Goal: Information Seeking & Learning: Compare options

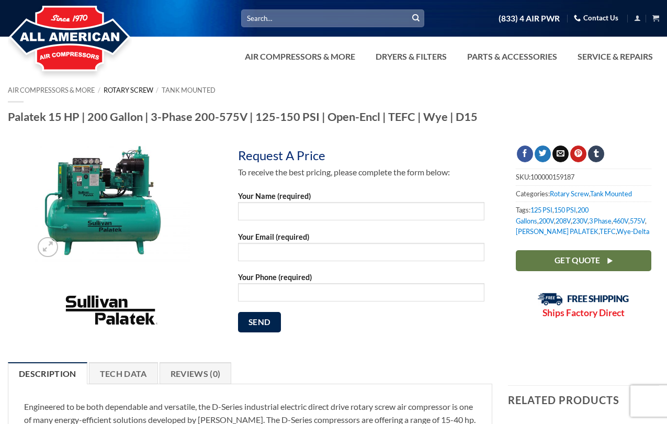
click at [135, 91] on link "Rotary Screw" at bounding box center [129, 90] width 50 height 8
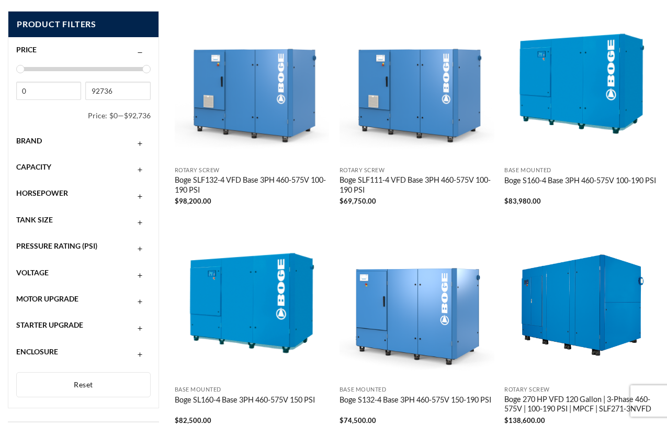
scroll to position [446, 0]
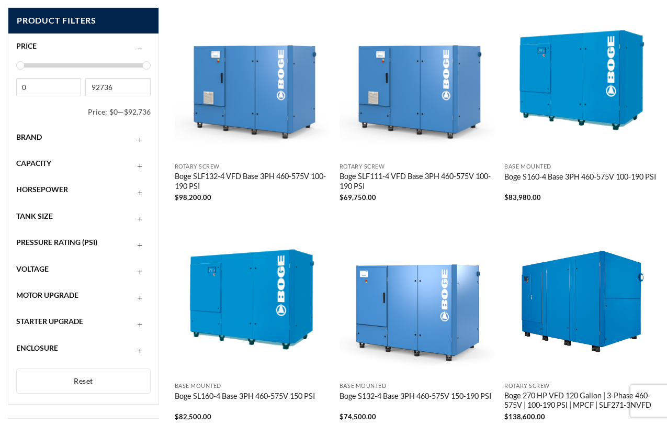
click at [133, 140] on div "Brand" at bounding box center [83, 137] width 134 height 20
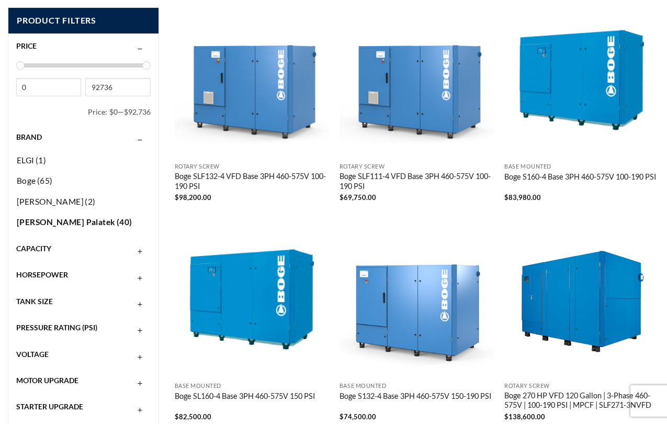
click at [75, 219] on span "[PERSON_NAME] Palatek" at bounding box center [66, 221] width 99 height 9
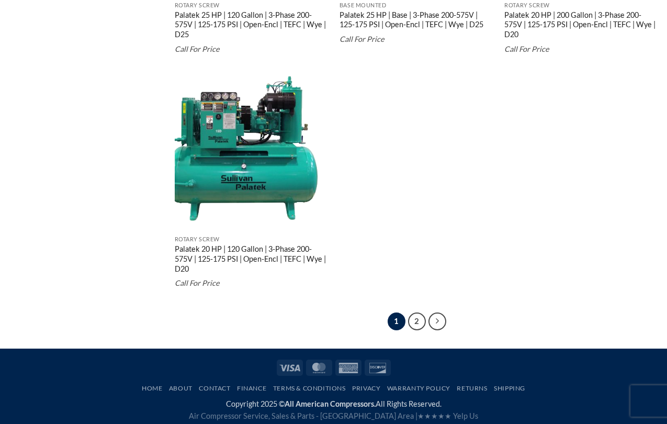
scroll to position [2018, 0]
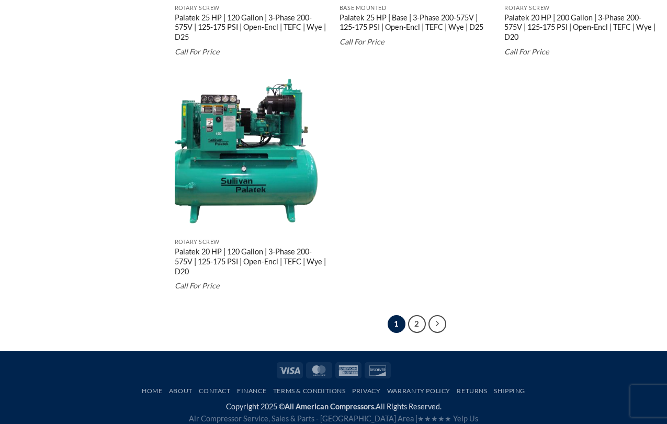
click at [243, 156] on img "Palatek 20 HP | 120 Gallon | 3-Phase 200-575V | 125-175 PSI | Open-Encl | TEFC …" at bounding box center [252, 155] width 155 height 155
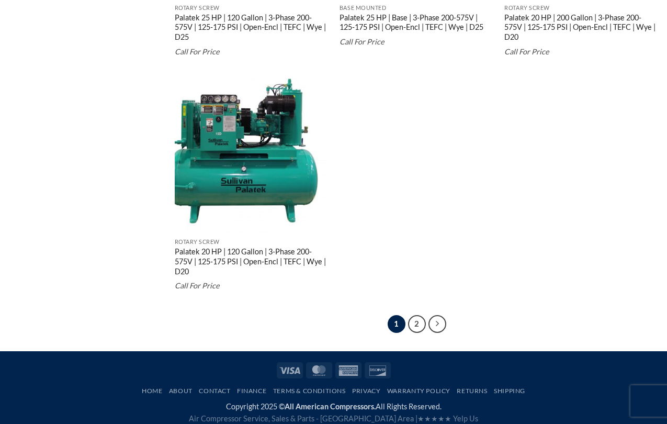
scroll to position [1099, 0]
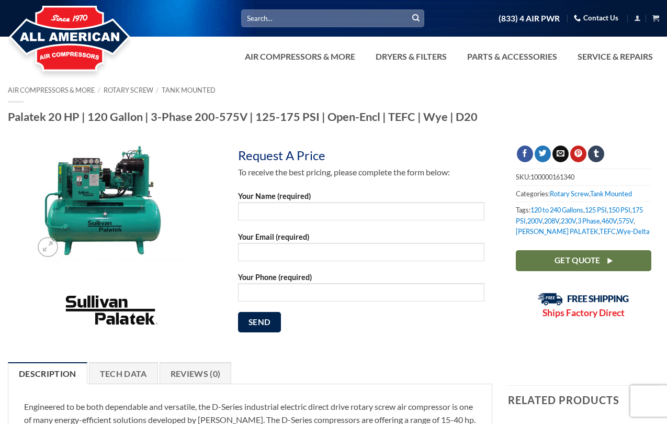
click at [118, 209] on img at bounding box center [110, 203] width 157 height 117
